Goal: Task Accomplishment & Management: Use online tool/utility

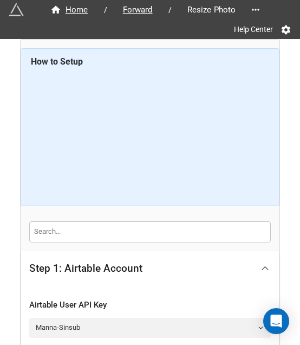
click at [267, 263] on icon at bounding box center [265, 267] width 11 height 11
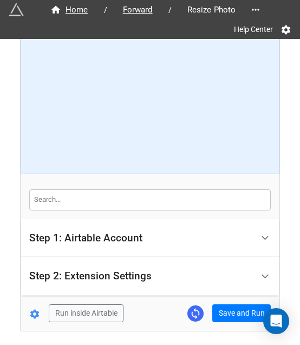
scroll to position [69, 0]
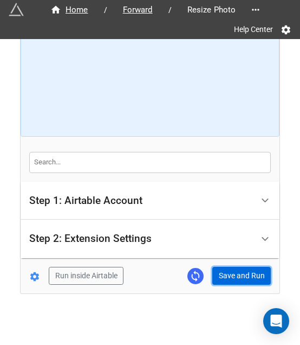
click at [241, 268] on button "Save and Run" at bounding box center [242, 276] width 59 height 18
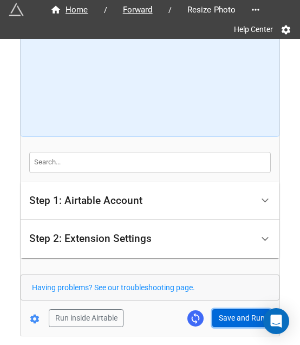
click at [244, 312] on button "Save and Run" at bounding box center [242, 318] width 59 height 18
drag, startPoint x: 210, startPoint y: 313, endPoint x: 221, endPoint y: 312, distance: 11.0
click at [213, 313] on button "Save and Run" at bounding box center [242, 318] width 59 height 18
click at [237, 327] on div "Home / Forward / Resize Photo Help Center How to Setup Step 1: Airtable Account…" at bounding box center [150, 152] width 259 height 365
click at [237, 319] on button "Save and Run" at bounding box center [242, 318] width 59 height 18
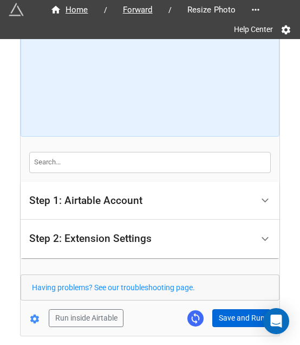
click at [224, 327] on div "Home / Forward / Resize Photo Help Center How to Setup Step 1: Airtable Account…" at bounding box center [150, 152] width 259 height 365
click at [224, 323] on button "Save and Run" at bounding box center [242, 318] width 59 height 18
click at [236, 327] on div "Home / Forward / Resize Photo Help Center How to Setup Step 1: Airtable Account…" at bounding box center [150, 152] width 259 height 365
click at [223, 319] on button "Save and Run" at bounding box center [242, 318] width 59 height 18
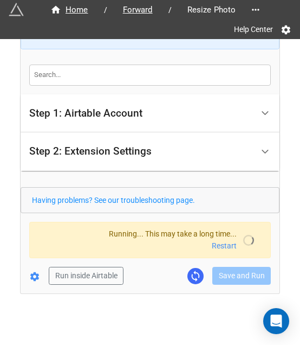
scroll to position [112, 0]
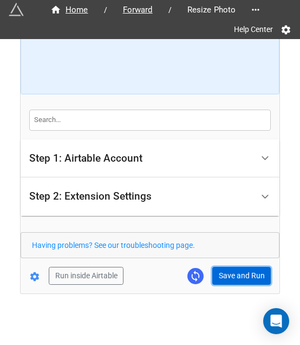
click at [231, 268] on button "Save and Run" at bounding box center [242, 276] width 59 height 18
click at [219, 271] on button "Save and Run" at bounding box center [242, 276] width 59 height 18
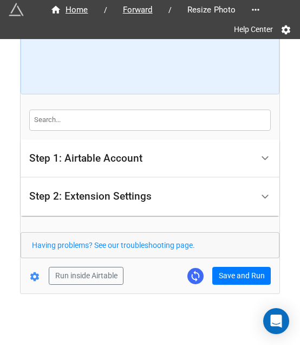
click at [223, 287] on div "Home / Forward / Resize Photo Help Center How to Setup Step 1: Airtable Account…" at bounding box center [150, 110] width 259 height 365
click at [223, 285] on div "Home / Forward / Resize Photo Help Center How to Setup Step 1: Airtable Account…" at bounding box center [150, 110] width 259 height 365
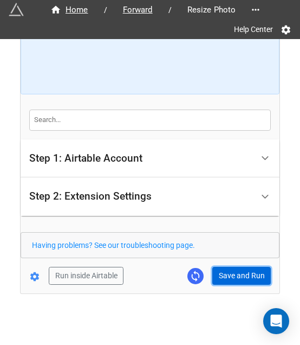
click at [244, 273] on button "Save and Run" at bounding box center [242, 276] width 59 height 18
click at [220, 267] on button "Save and Run" at bounding box center [242, 276] width 59 height 18
click at [233, 277] on button "Save and Run" at bounding box center [242, 276] width 59 height 18
click at [228, 271] on button "Save and Run" at bounding box center [242, 276] width 59 height 18
drag, startPoint x: 233, startPoint y: 278, endPoint x: 259, endPoint y: 273, distance: 26.6
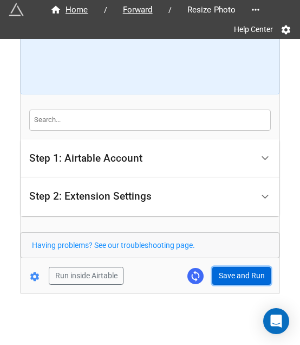
click at [233, 278] on button "Save and Run" at bounding box center [242, 276] width 59 height 18
click at [228, 274] on button "Save and Run" at bounding box center [242, 276] width 59 height 18
drag, startPoint x: 228, startPoint y: 274, endPoint x: 235, endPoint y: 272, distance: 6.7
click at [228, 274] on button "Save and Run" at bounding box center [242, 276] width 59 height 18
click at [235, 280] on button "Save and Run" at bounding box center [242, 276] width 59 height 18
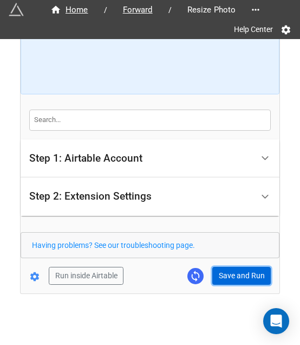
click at [228, 281] on button "Save and Run" at bounding box center [242, 276] width 59 height 18
click at [238, 268] on button "Save and Run" at bounding box center [242, 276] width 59 height 18
click at [249, 274] on button "Save and Run" at bounding box center [242, 276] width 59 height 18
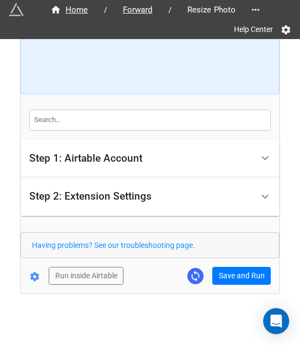
click at [241, 286] on div "Home / Forward / Resize Photo Help Center How to Setup Step 1: Airtable Account…" at bounding box center [150, 110] width 259 height 365
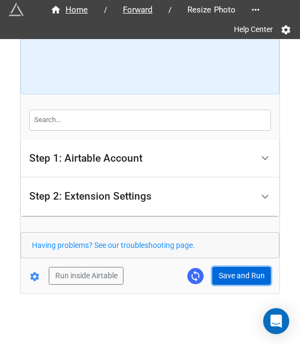
click at [241, 271] on button "Save and Run" at bounding box center [242, 276] width 59 height 18
drag, startPoint x: 231, startPoint y: 273, endPoint x: 246, endPoint y: 272, distance: 14.7
click at [231, 273] on button "Save and Run" at bounding box center [242, 276] width 59 height 18
click at [229, 275] on button "Save and Run" at bounding box center [242, 276] width 59 height 18
click at [234, 267] on button "Save and Run" at bounding box center [242, 276] width 59 height 18
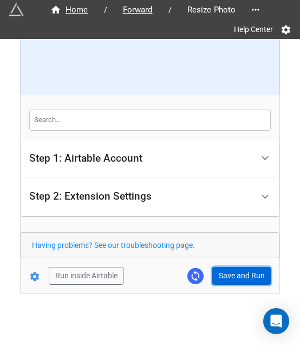
click at [242, 272] on button "Save and Run" at bounding box center [242, 276] width 59 height 18
drag, startPoint x: 237, startPoint y: 273, endPoint x: 244, endPoint y: 274, distance: 6.6
click at [237, 273] on button "Save and Run" at bounding box center [242, 276] width 59 height 18
click at [216, 277] on button "Save and Run" at bounding box center [242, 276] width 59 height 18
click at [246, 283] on div "Home / Forward / Resize Photo Help Center How to Setup Step 1: Airtable Account…" at bounding box center [150, 110] width 259 height 365
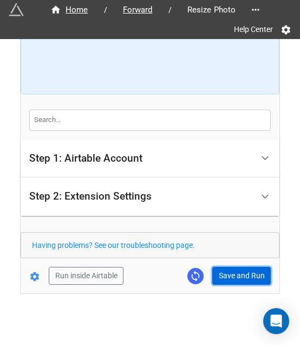
click at [247, 279] on button "Save and Run" at bounding box center [242, 276] width 59 height 18
click at [231, 272] on button "Save and Run" at bounding box center [242, 276] width 59 height 18
click at [237, 271] on button "Save and Run" at bounding box center [242, 276] width 59 height 18
click at [249, 279] on button "Save and Run" at bounding box center [242, 276] width 59 height 18
click at [241, 269] on button "Save and Run" at bounding box center [242, 276] width 59 height 18
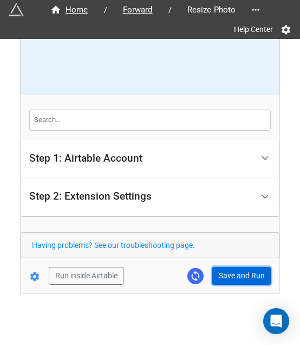
click at [226, 273] on button "Save and Run" at bounding box center [242, 276] width 59 height 18
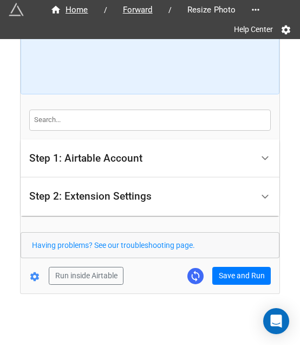
click at [232, 282] on div "Home / Forward / Resize Photo Help Center How to Setup Step 1: Airtable Account…" at bounding box center [150, 110] width 259 height 365
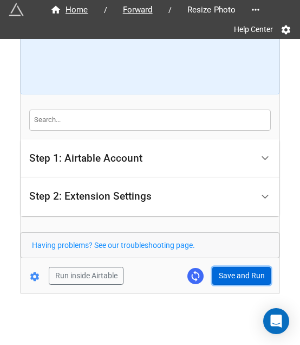
click at [236, 271] on button "Save and Run" at bounding box center [242, 276] width 59 height 18
click at [233, 269] on button "Save and Run" at bounding box center [242, 276] width 59 height 18
click at [226, 267] on button "Save and Run" at bounding box center [242, 276] width 59 height 18
click at [229, 270] on button "Save and Run" at bounding box center [242, 276] width 59 height 18
click at [222, 274] on button "Save and Run" at bounding box center [242, 276] width 59 height 18
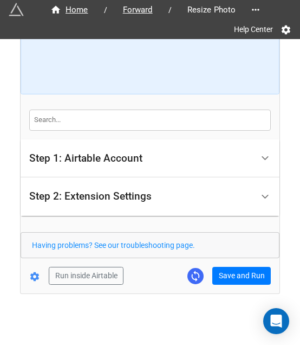
click at [227, 286] on div "Home / Forward / Resize Photo Help Center How to Setup Step 1: Airtable Account…" at bounding box center [150, 110] width 259 height 365
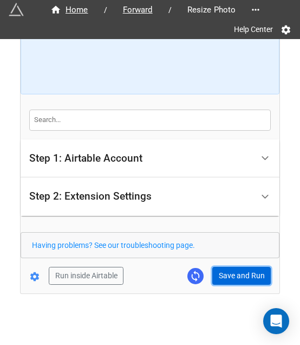
click at [234, 280] on button "Save and Run" at bounding box center [242, 276] width 59 height 18
click at [233, 267] on button "Save and Run" at bounding box center [242, 276] width 59 height 18
click at [238, 273] on button "Save and Run" at bounding box center [242, 276] width 59 height 18
click at [221, 274] on button "Save and Run" at bounding box center [242, 276] width 59 height 18
click at [234, 277] on button "Save and Run" at bounding box center [242, 276] width 59 height 18
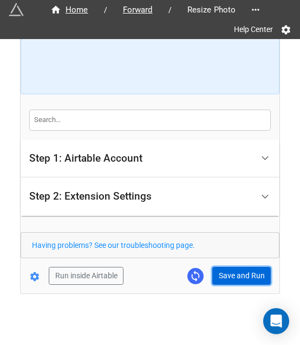
click at [240, 280] on button "Save and Run" at bounding box center [242, 276] width 59 height 18
drag, startPoint x: 236, startPoint y: 281, endPoint x: 293, endPoint y: 274, distance: 57.4
click at [236, 281] on button "Save and Run" at bounding box center [242, 276] width 59 height 18
click at [241, 278] on button "Save and Run" at bounding box center [242, 276] width 59 height 18
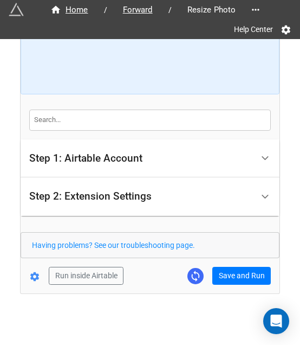
click at [237, 262] on form "How to Setup Step 1: Airtable Account Airtable User API Key Manna-Sinsub Airtab…" at bounding box center [150, 111] width 259 height 348
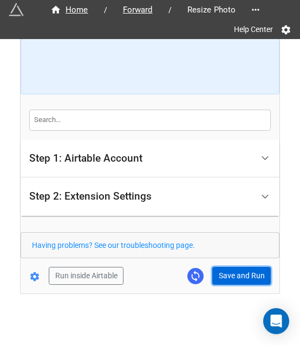
click at [252, 273] on button "Save and Run" at bounding box center [242, 276] width 59 height 18
click at [232, 277] on button "Save and Run" at bounding box center [242, 276] width 59 height 18
click at [226, 276] on button "Save and Run" at bounding box center [242, 276] width 59 height 18
click at [228, 275] on button "Save and Run" at bounding box center [242, 276] width 59 height 18
drag, startPoint x: 243, startPoint y: 266, endPoint x: 289, endPoint y: 254, distance: 47.5
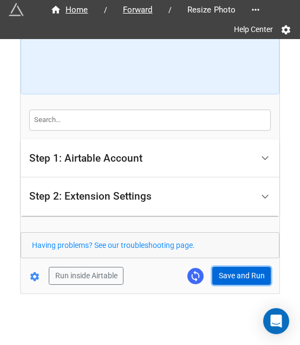
click at [243, 267] on button "Save and Run" at bounding box center [242, 276] width 59 height 18
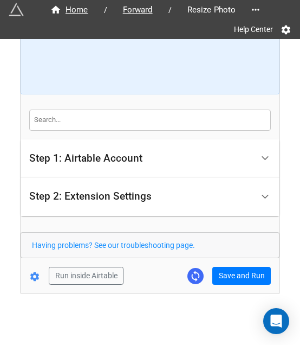
click at [235, 263] on form "How to Setup Step 1: Airtable Account Airtable User API Key Manna-Sinsub Airtab…" at bounding box center [150, 111] width 259 height 348
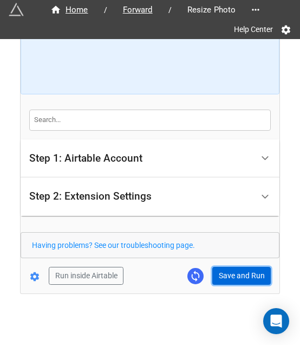
click at [236, 269] on button "Save and Run" at bounding box center [242, 276] width 59 height 18
